Goal: Task Accomplishment & Management: Use online tool/utility

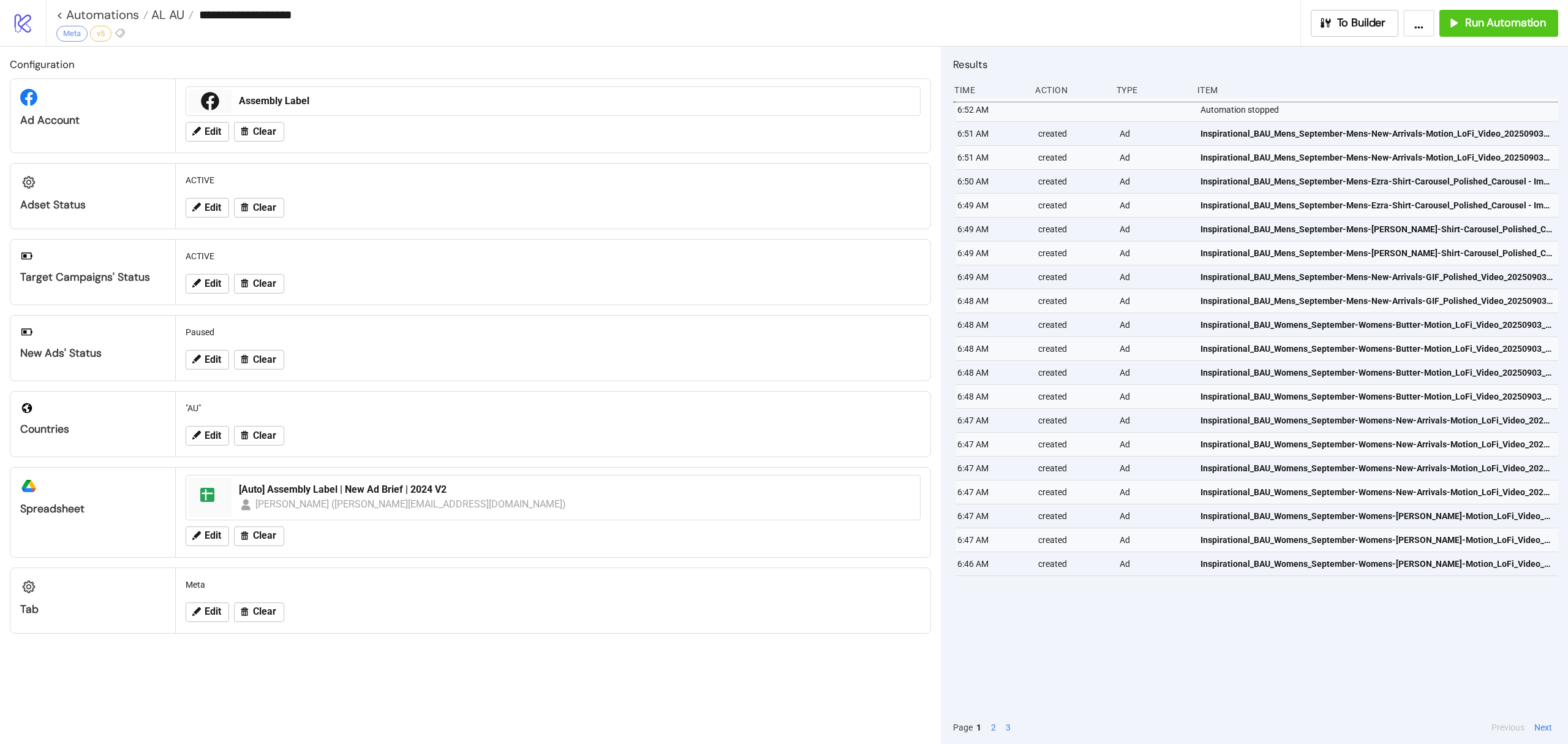
click at [86, 14] on link "< Automations" at bounding box center [102, 14] width 92 height 12
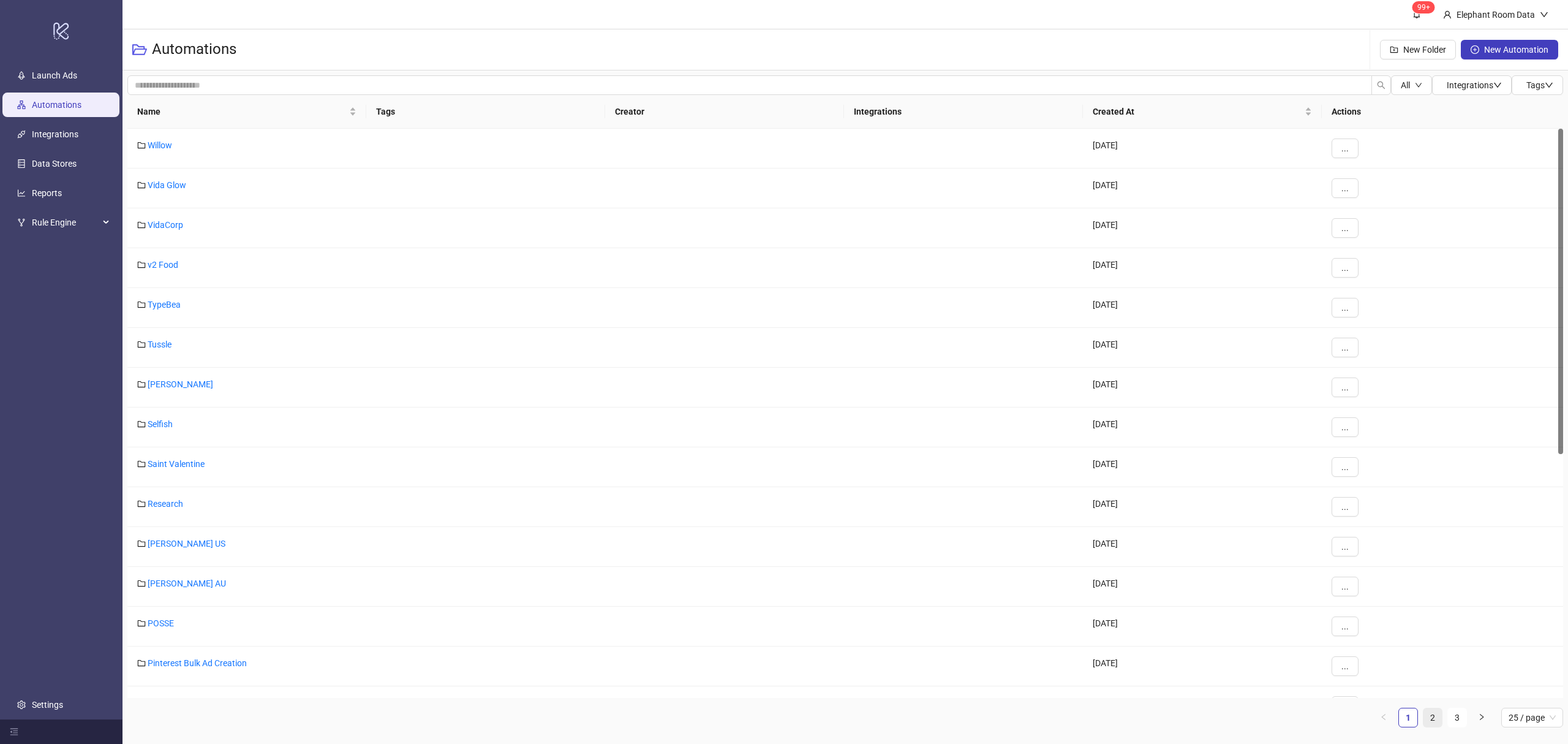
click at [1434, 719] on link "2" at bounding box center [1433, 718] width 18 height 18
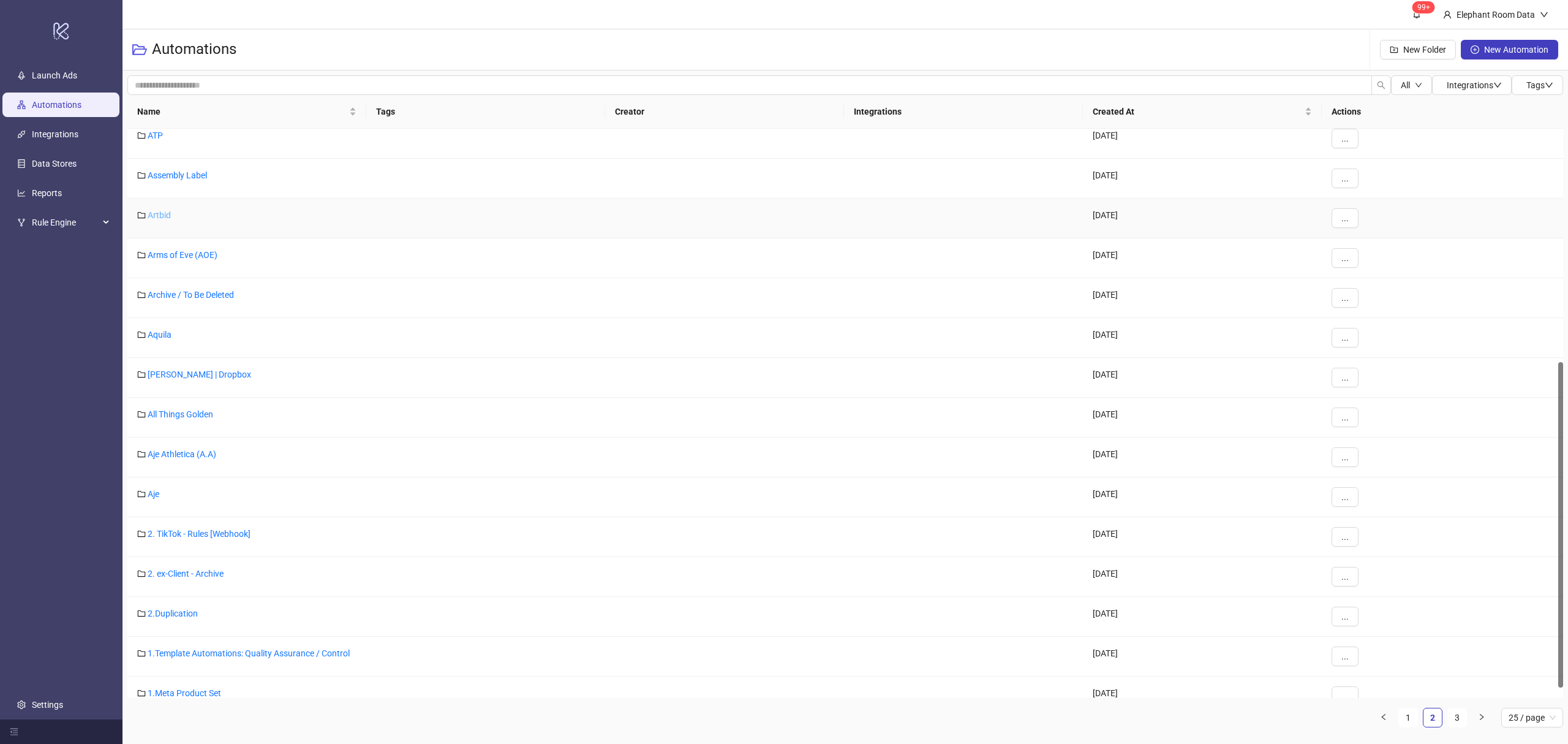
click at [163, 219] on link "Artbid" at bounding box center [159, 215] width 24 height 10
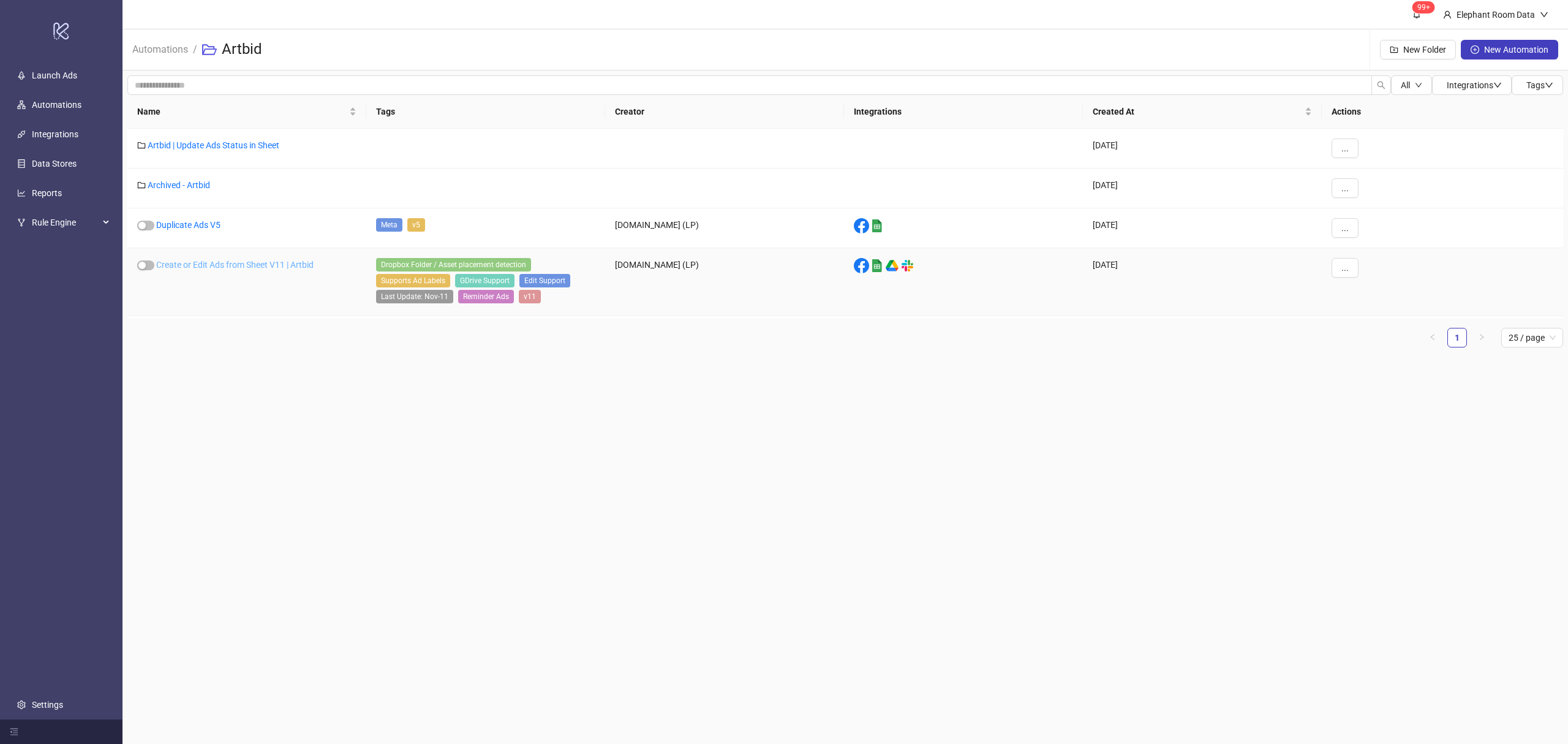
click at [207, 265] on link "Create or Edit Ads from Sheet V11 | Artbid" at bounding box center [234, 265] width 157 height 10
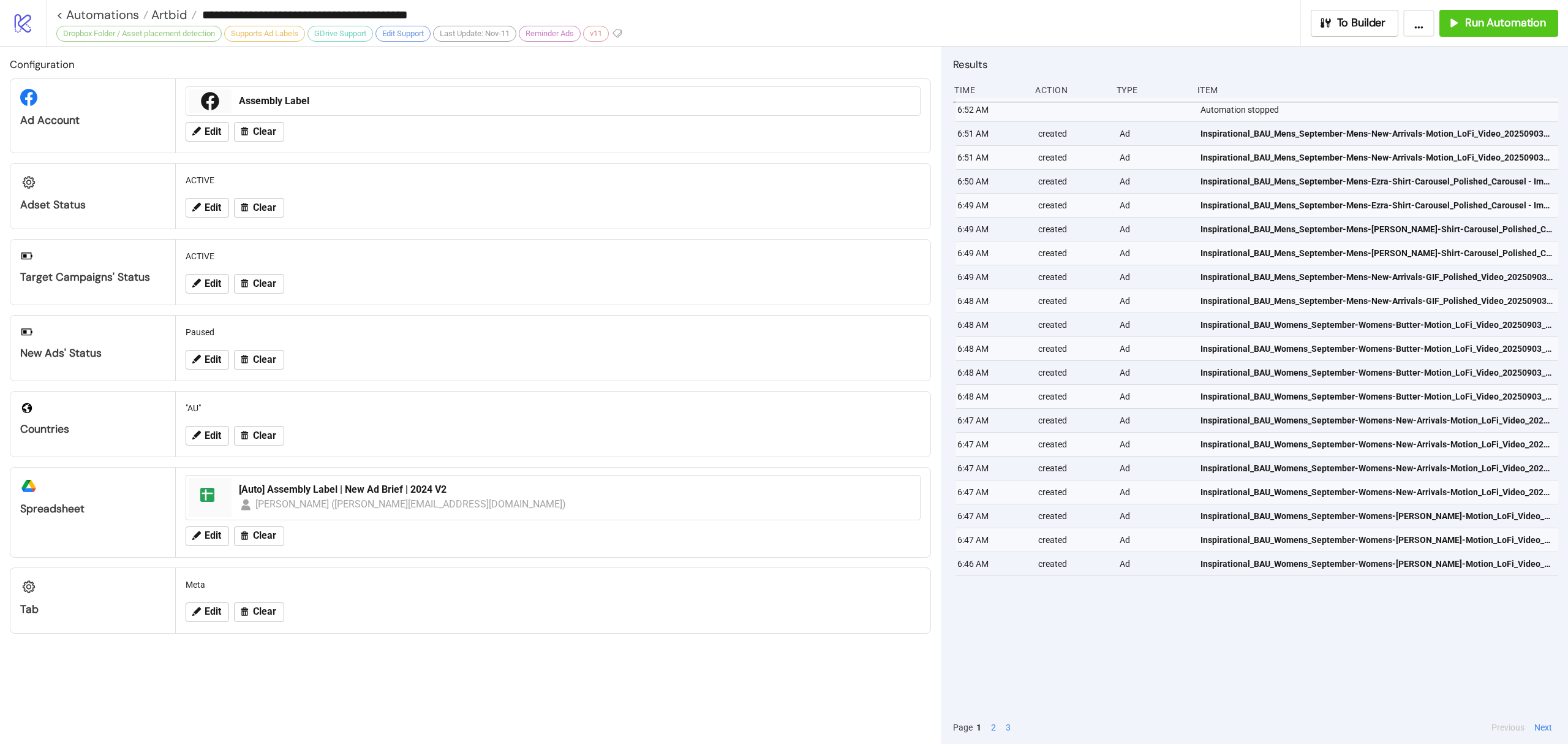
type input "**********"
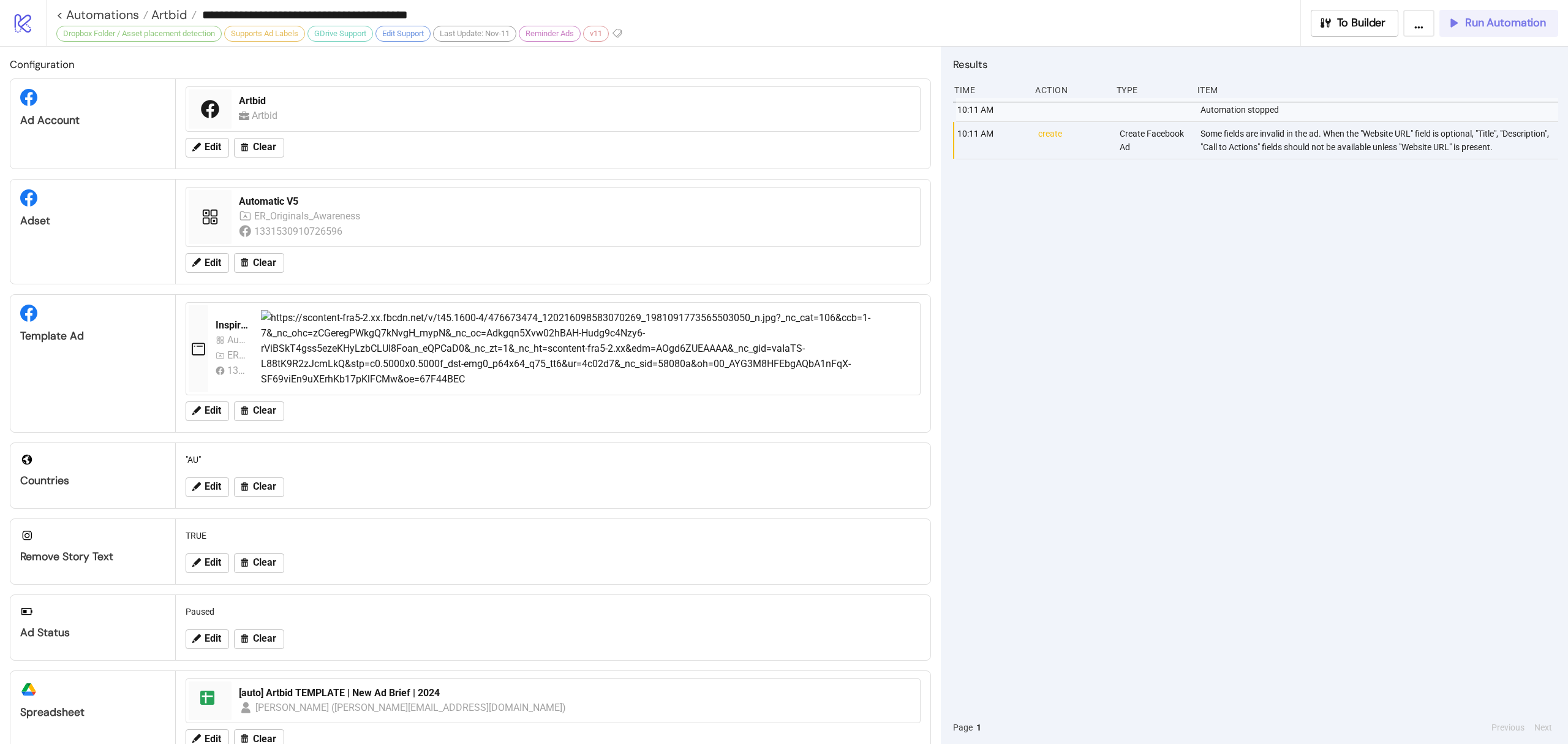
click at [1505, 28] on span "Run Automation" at bounding box center [1505, 23] width 81 height 14
